Goal: Task Accomplishment & Management: Manage account settings

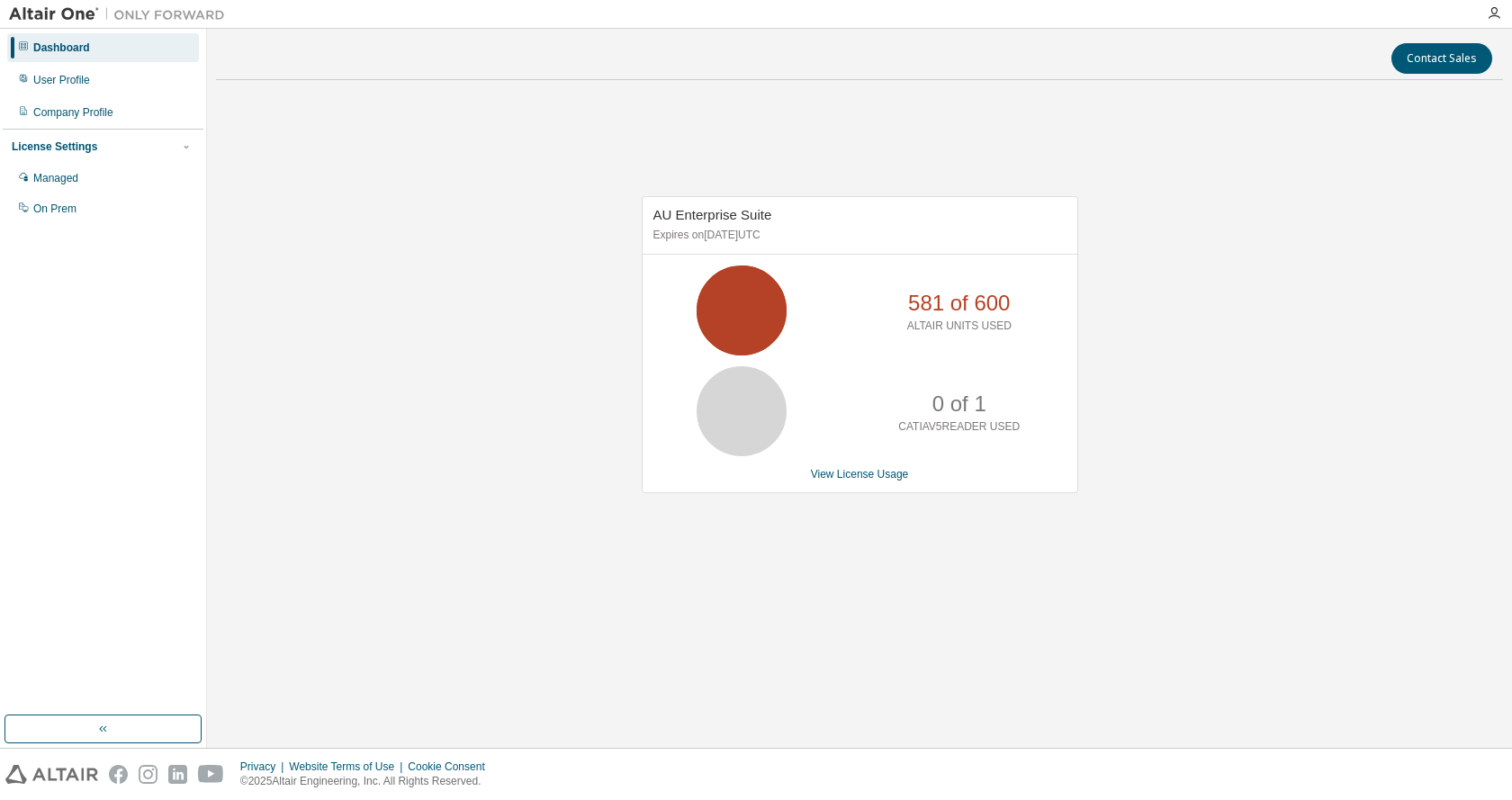
click at [972, 320] on p "ALTAIR UNITS USED" at bounding box center [960, 327] width 104 height 16
click at [872, 469] on link "View License Usage" at bounding box center [860, 474] width 98 height 13
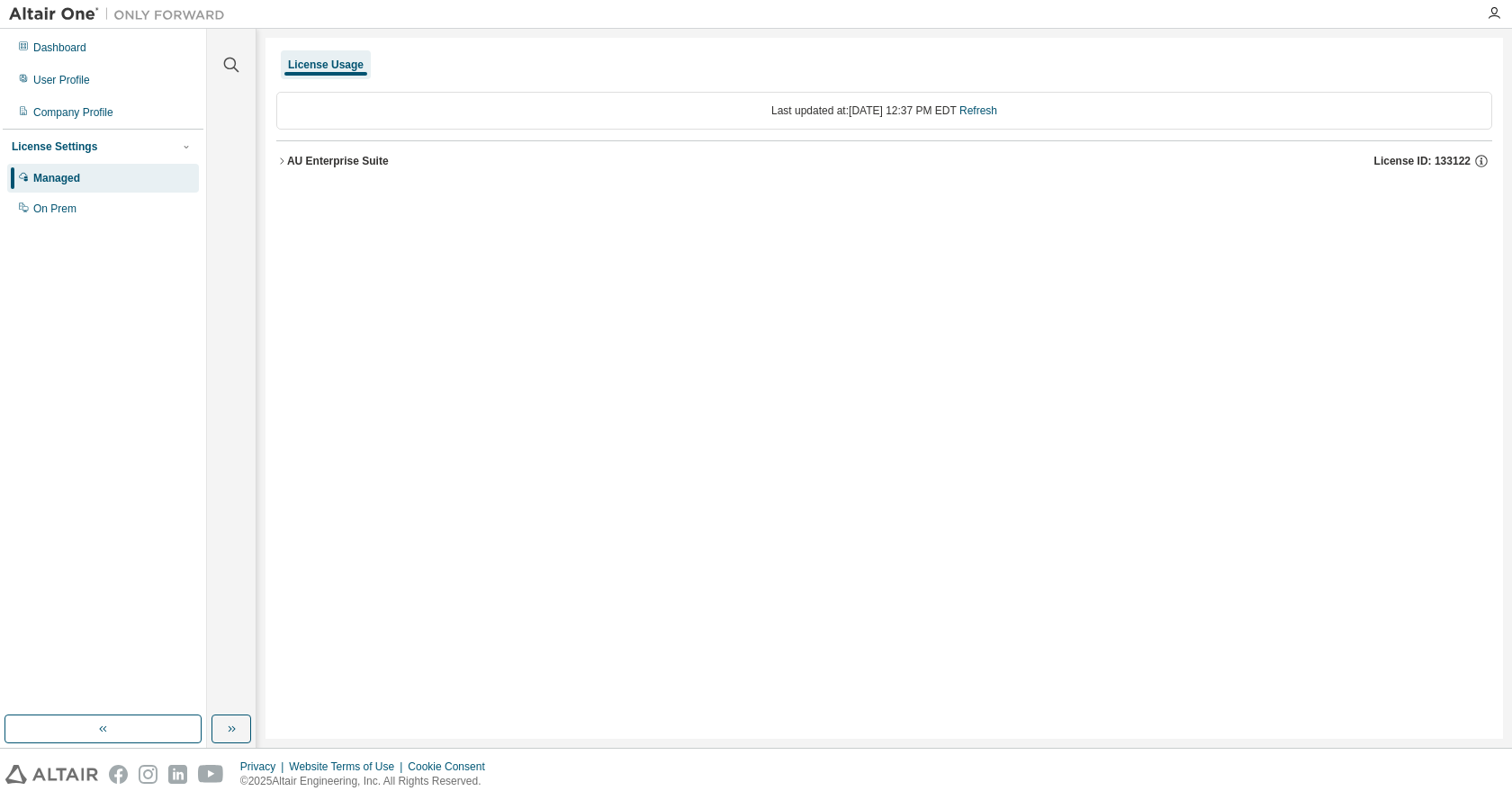
click at [286, 162] on icon "button" at bounding box center [282, 161] width 11 height 11
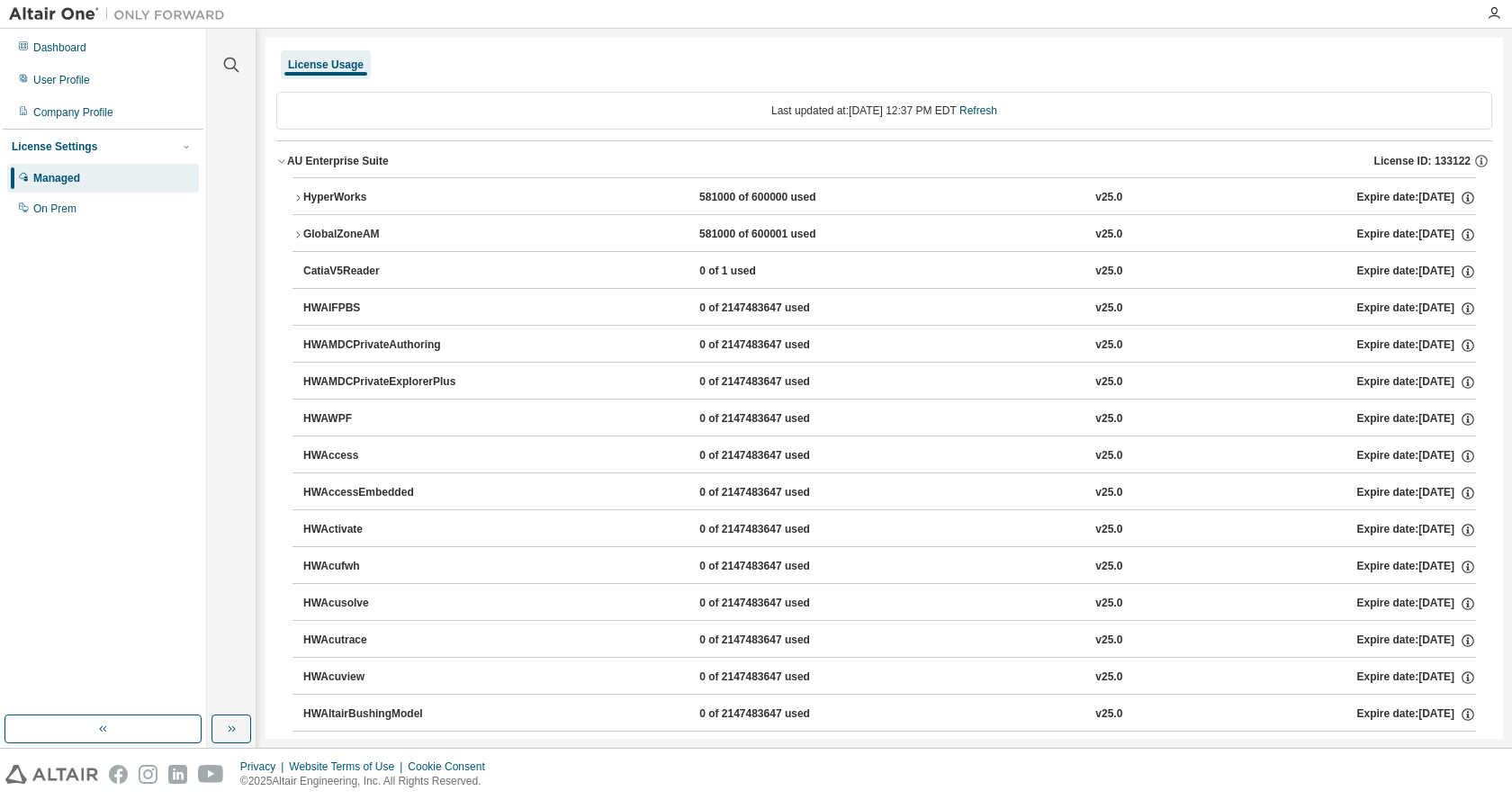
click at [297, 196] on icon "button" at bounding box center [297, 197] width 11 height 11
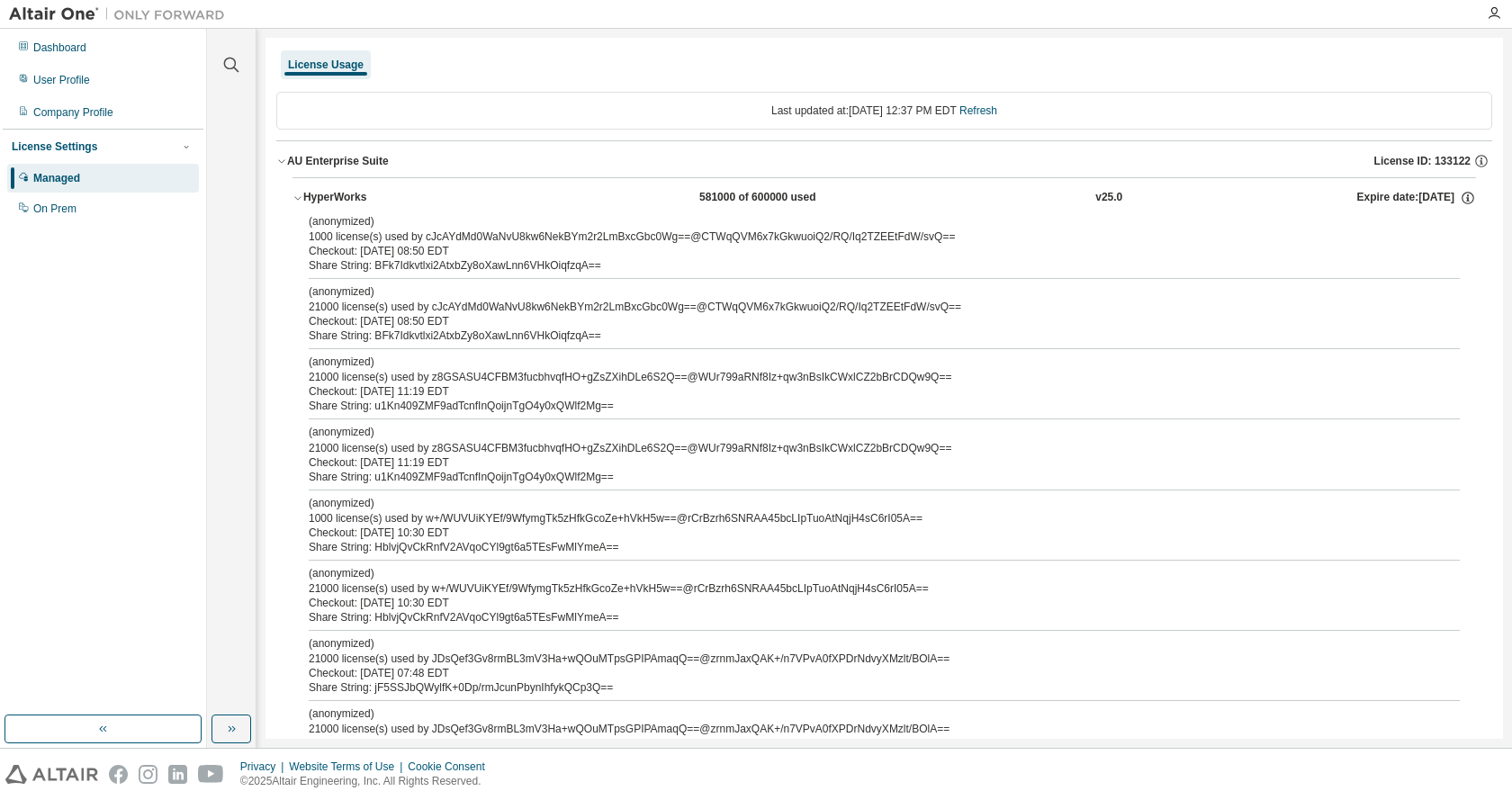
click at [398, 239] on div "(anonymized) 1000 license(s) used by cJcAYdMd0WaNvU8kw6NekBYm2r2LmBxcGbc0Wg==@C…" at bounding box center [862, 229] width 1108 height 29
click at [331, 194] on div "HyperWorks" at bounding box center [384, 198] width 162 height 17
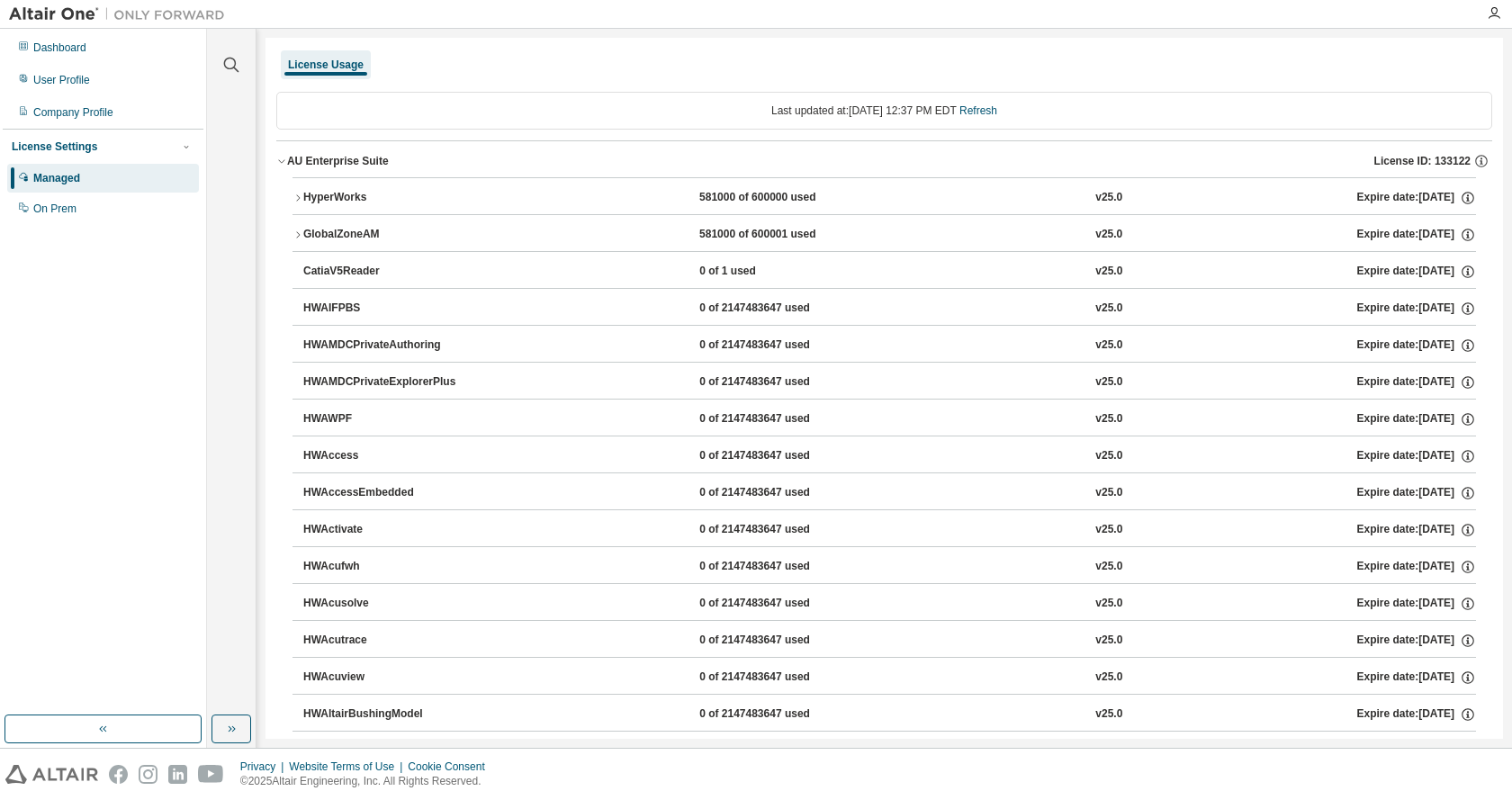
click at [300, 193] on icon "button" at bounding box center [297, 197] width 11 height 11
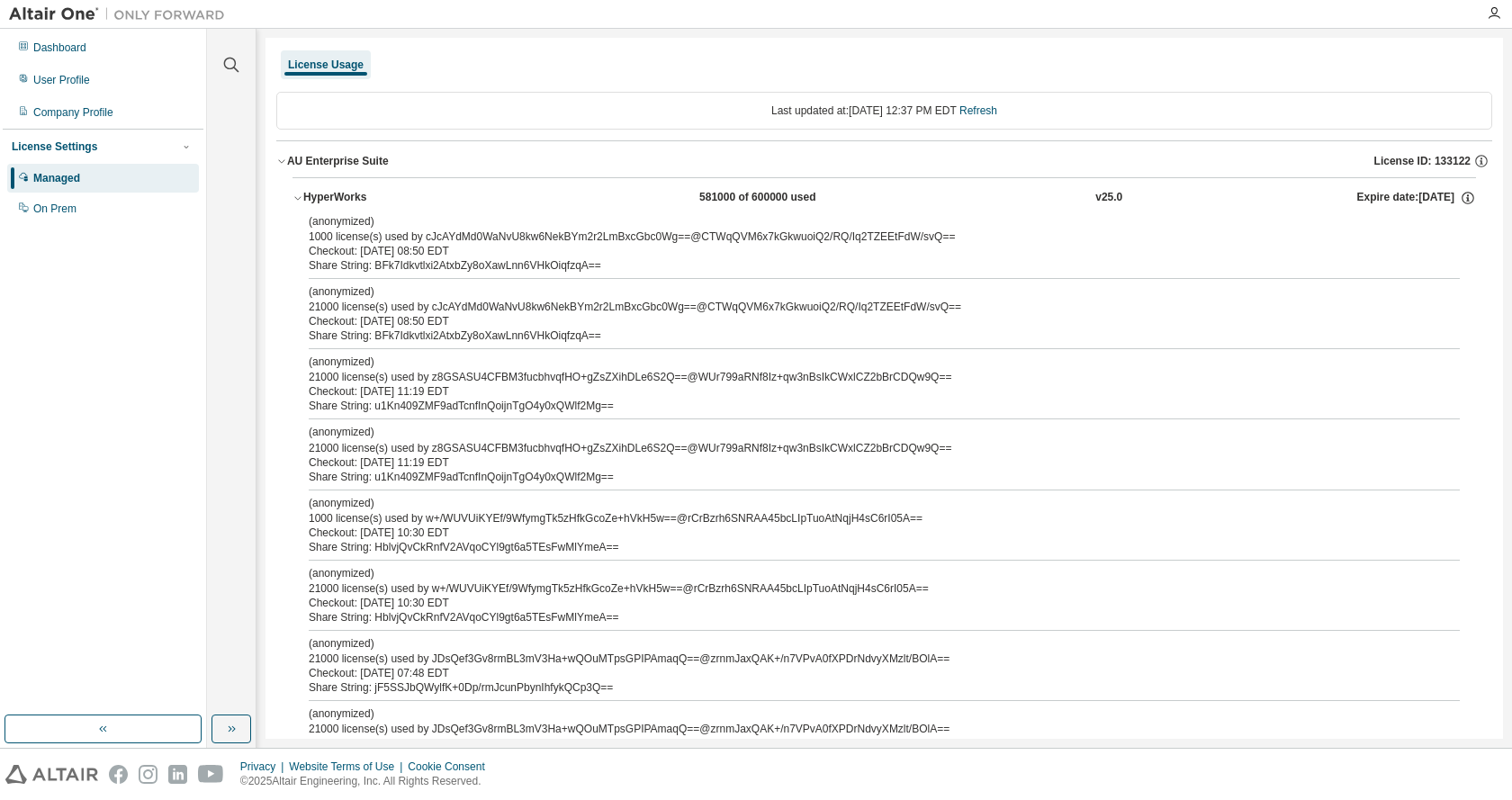
click at [1441, 159] on span "License ID: 133122" at bounding box center [1423, 161] width 96 height 15
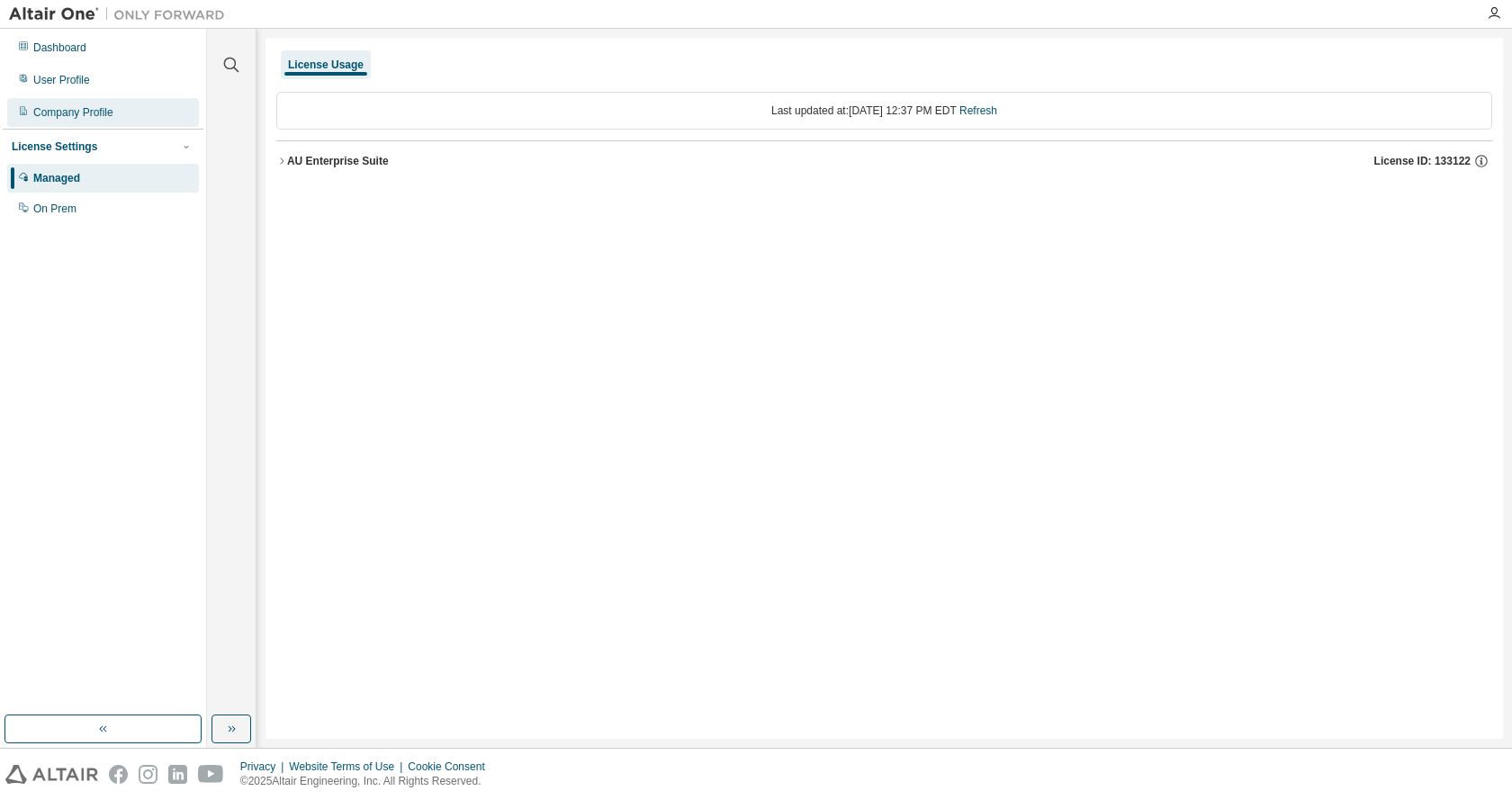
click at [51, 110] on div "Company Profile" at bounding box center [74, 112] width 80 height 15
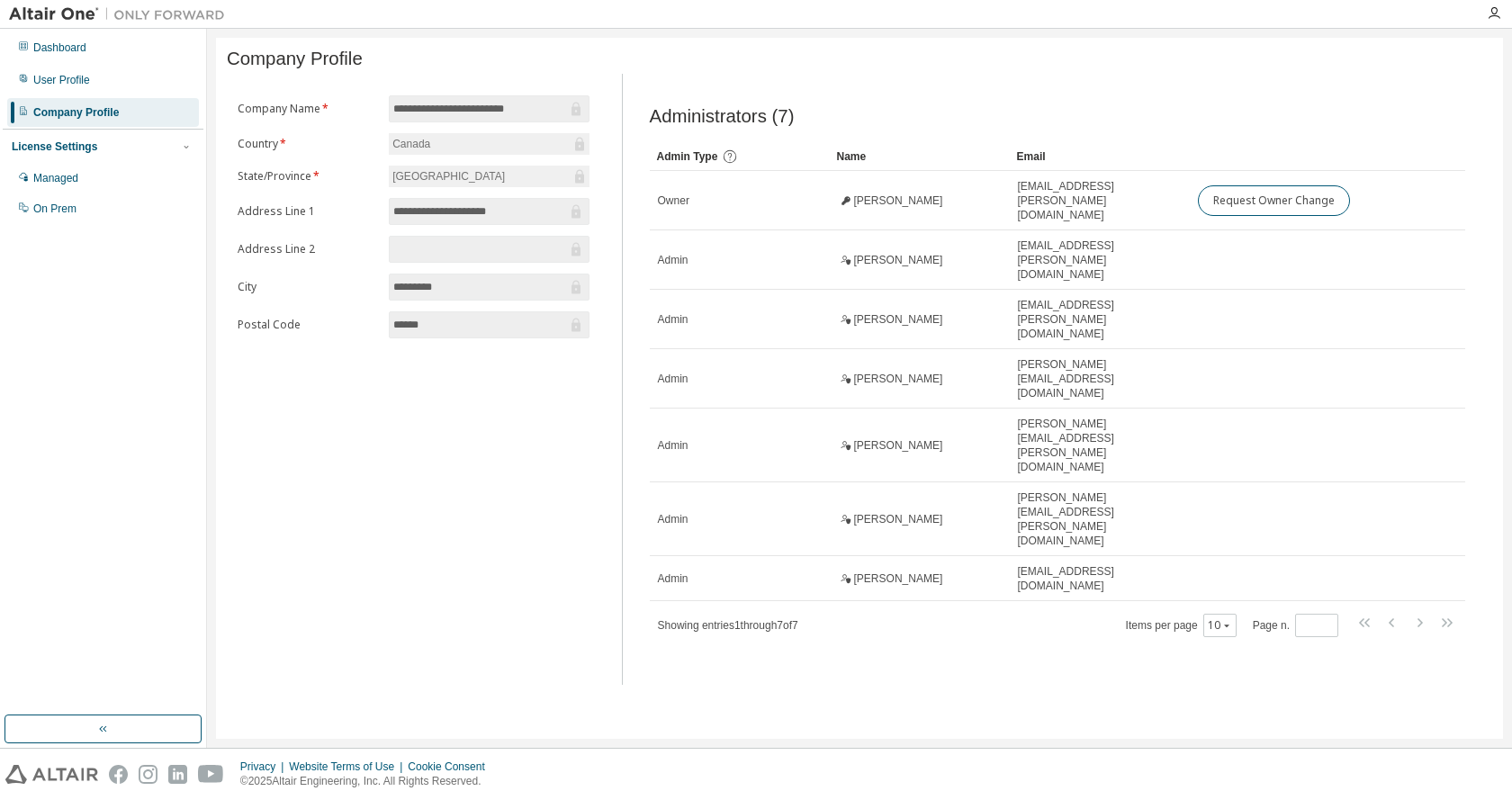
click at [61, 110] on div "Company Profile" at bounding box center [76, 112] width 85 height 15
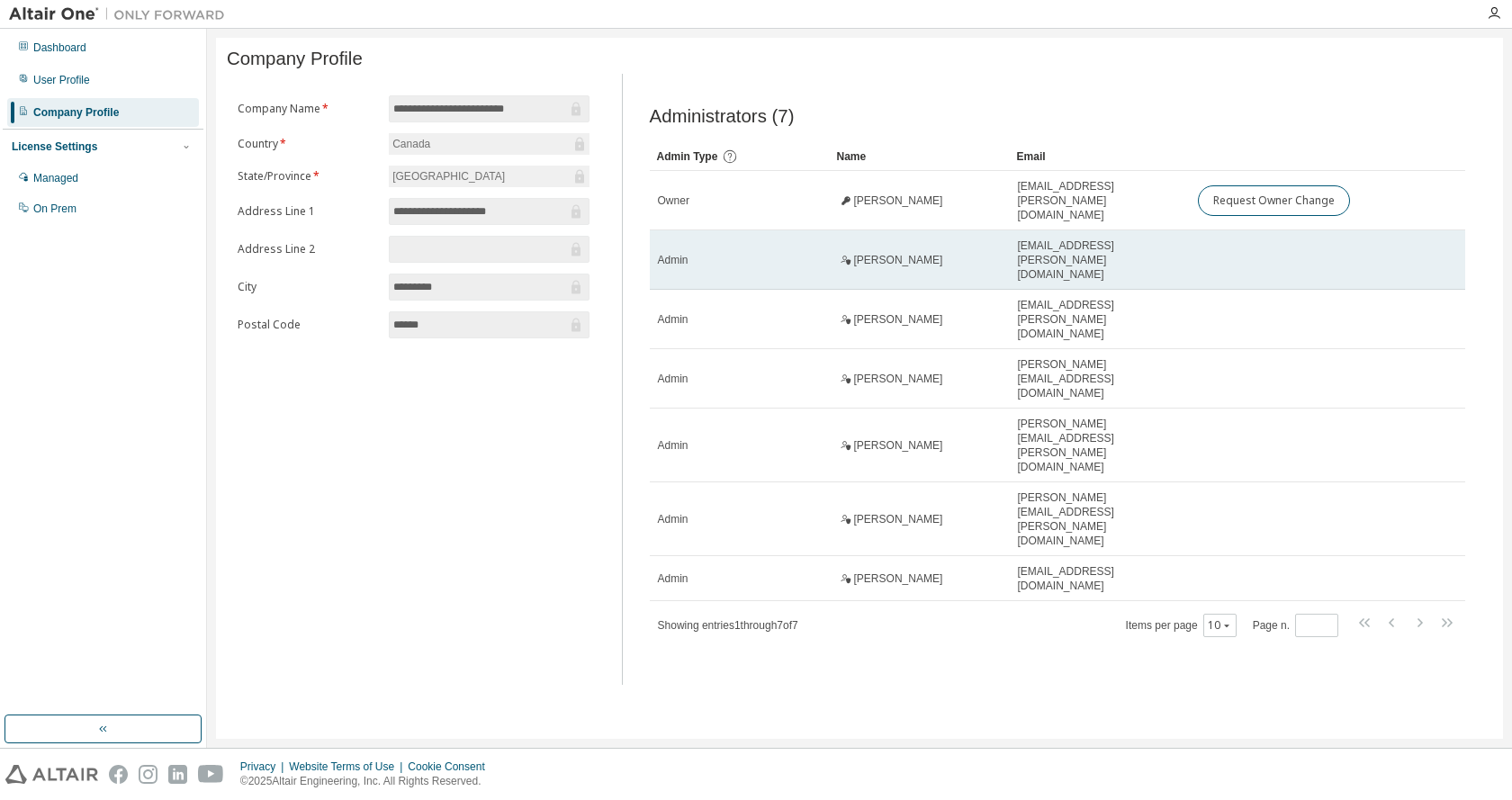
click at [929, 253] on div "Denis Walch" at bounding box center [919, 260] width 164 height 15
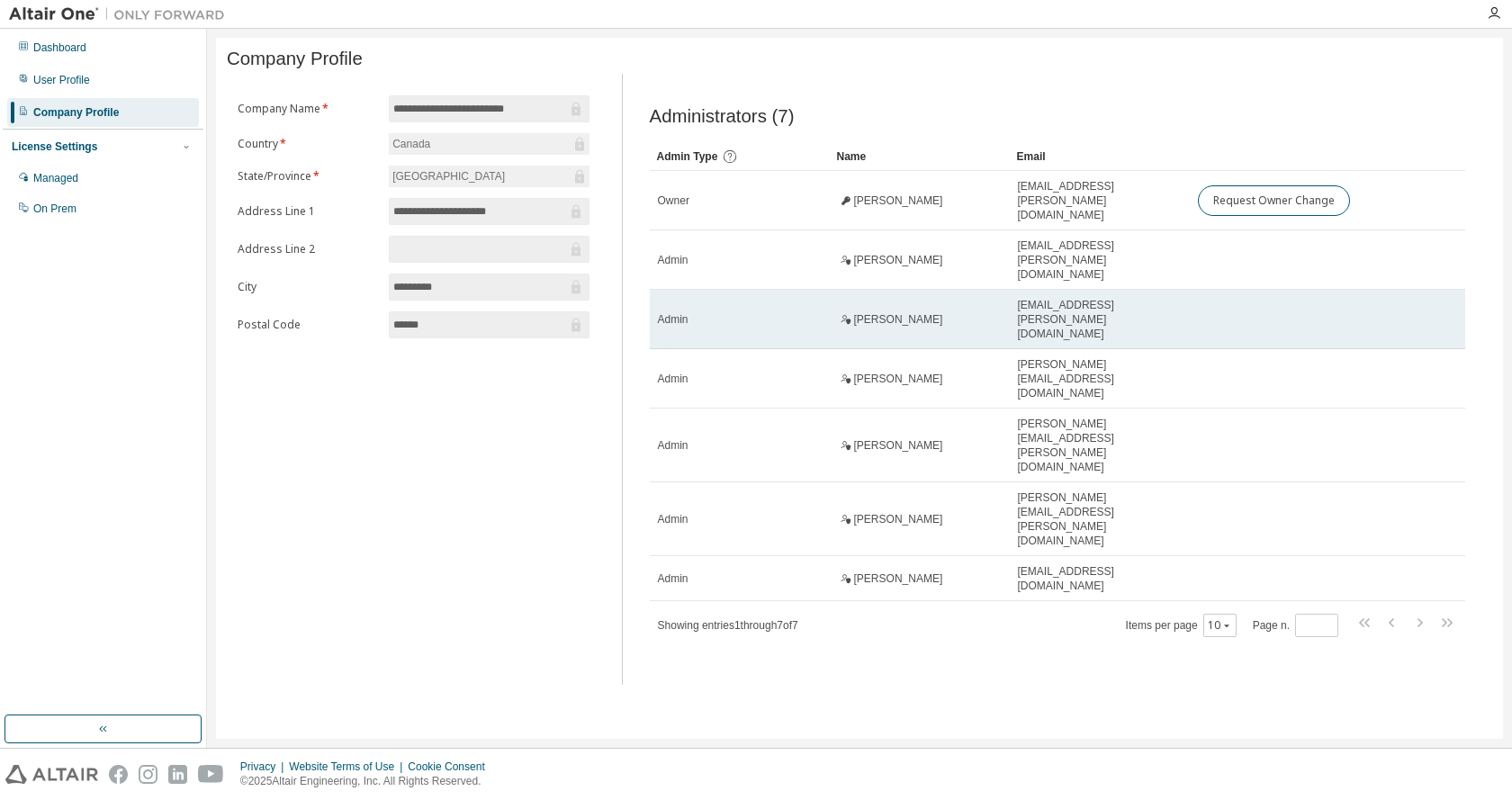
click at [924, 299] on td "Michel Fontaine" at bounding box center [919, 319] width 180 height 60
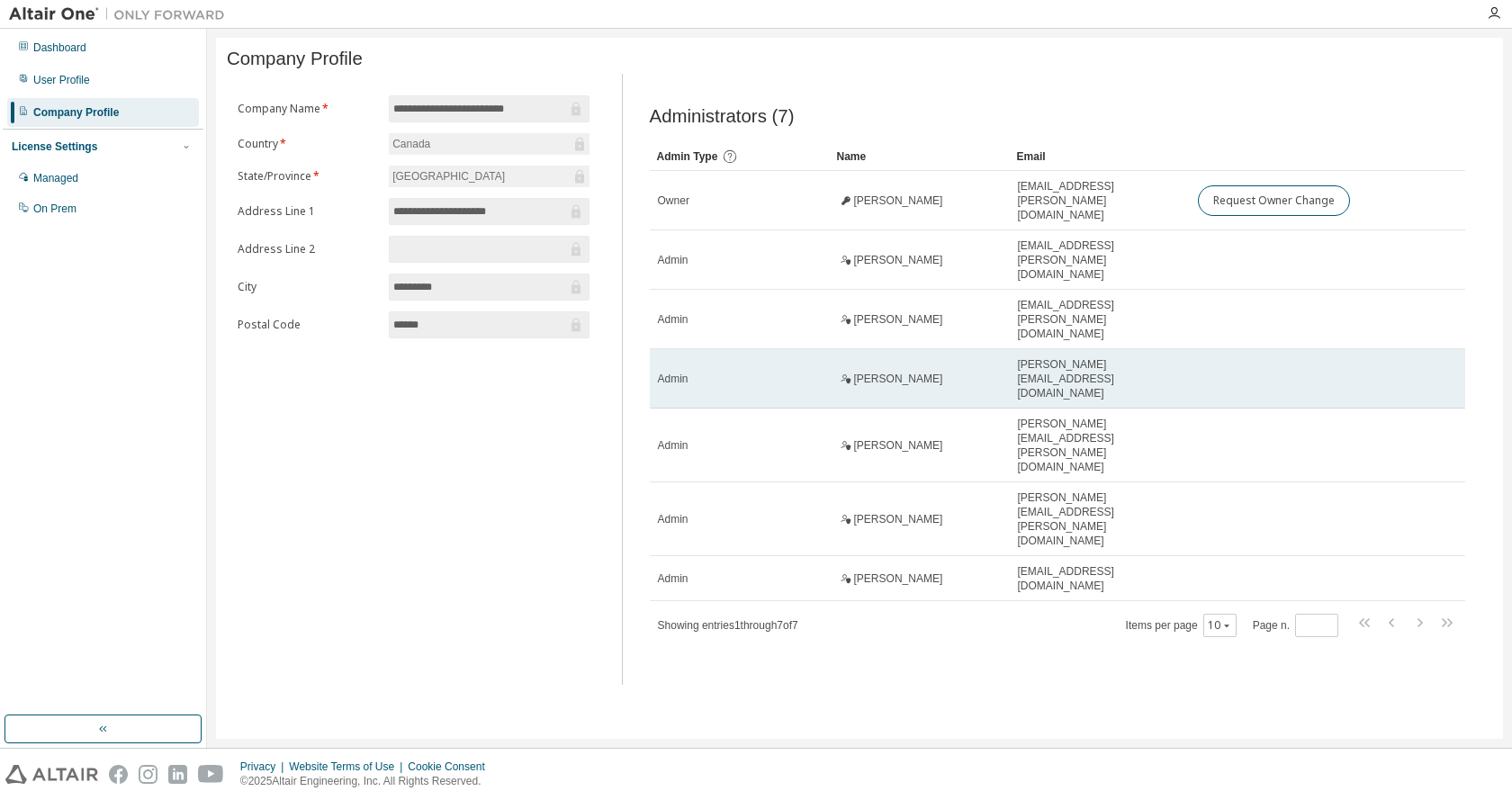
click at [943, 372] on span "Vyacheslav Filyayev" at bounding box center [899, 379] width 89 height 15
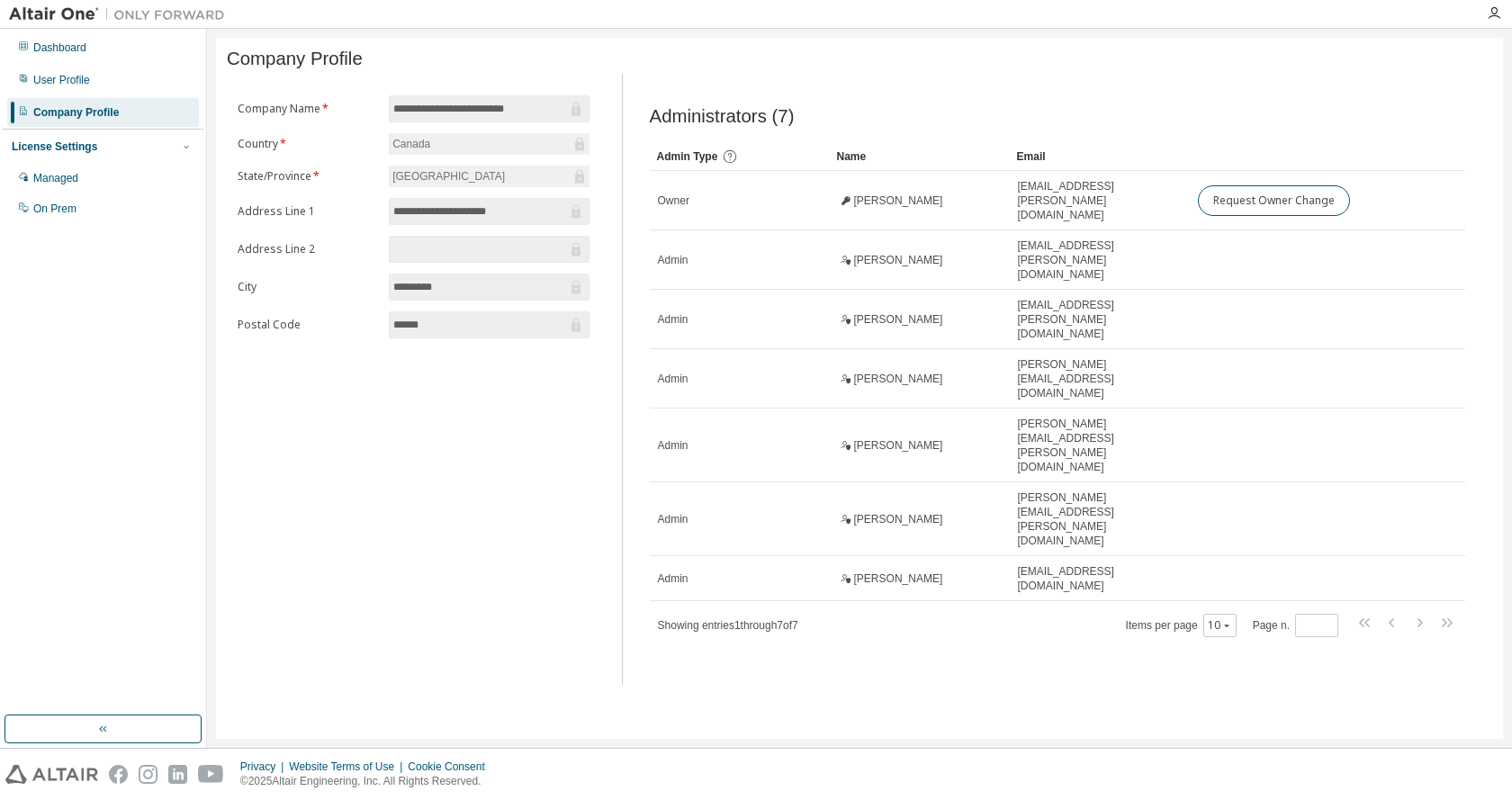
click at [458, 332] on input "******" at bounding box center [480, 325] width 173 height 18
click at [104, 122] on div "Company Profile" at bounding box center [102, 112] width 191 height 28
click at [75, 185] on div "Managed" at bounding box center [56, 178] width 45 height 15
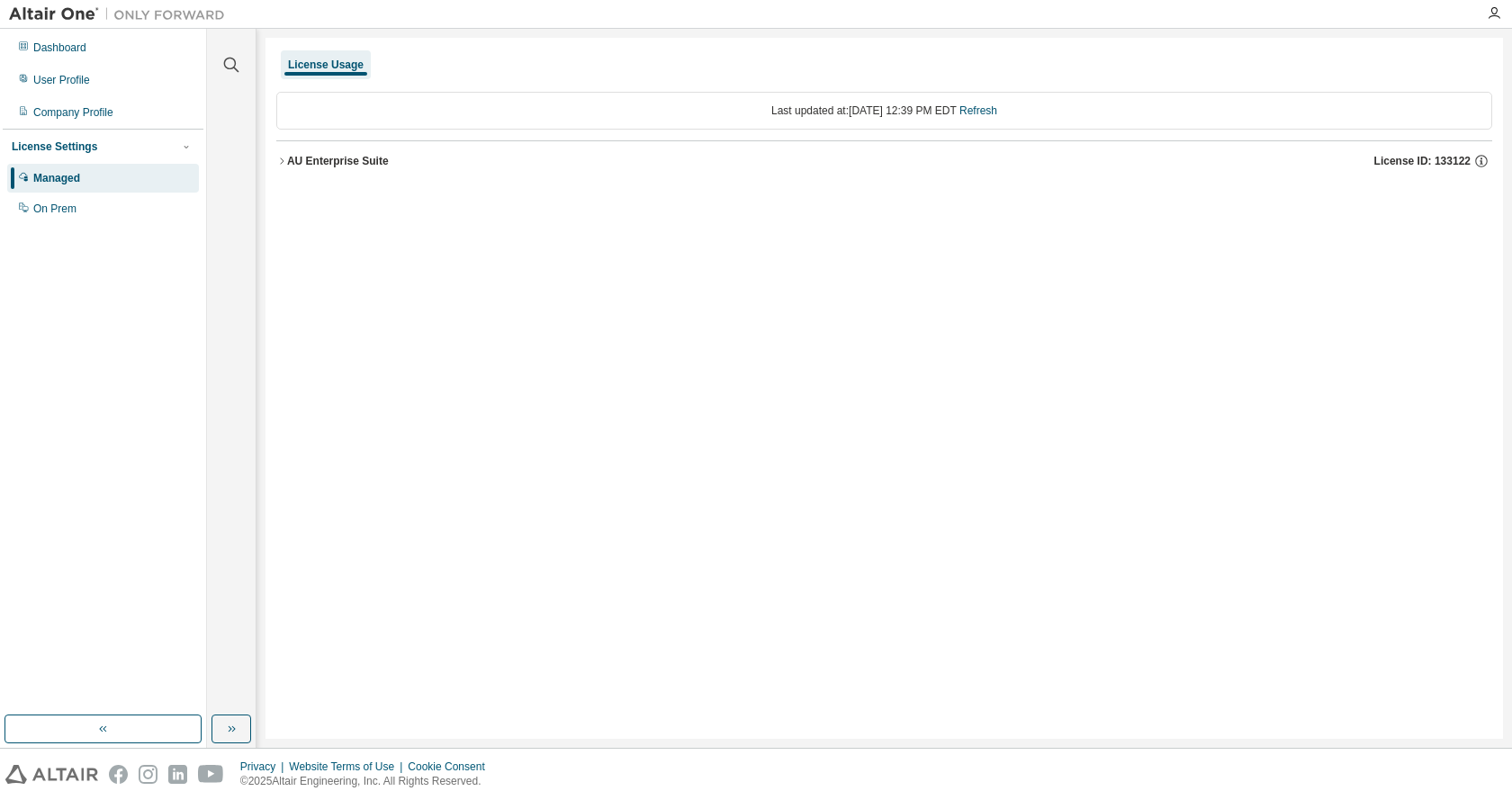
click at [276, 160] on div "License Usage Last updated at: Fri 2025-08-29 12:39 PM EDT Refresh AU Enterpris…" at bounding box center [884, 389] width 1237 height 702
click at [278, 158] on icon "button" at bounding box center [282, 161] width 11 height 11
